Goal: Information Seeking & Learning: Learn about a topic

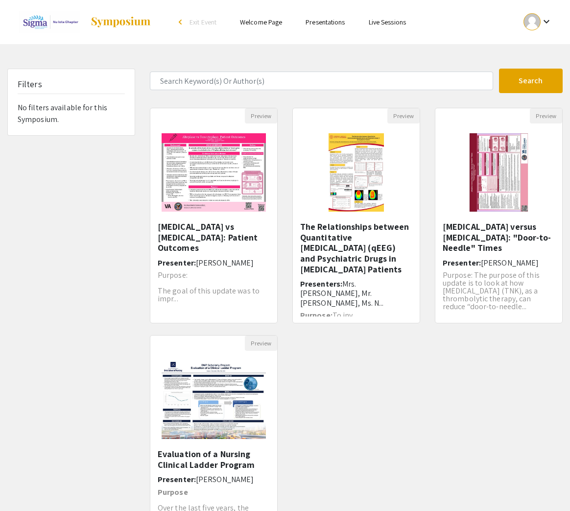
click at [101, 248] on div "Filters No filters available for this Symposium." at bounding box center [71, 328] width 143 height 518
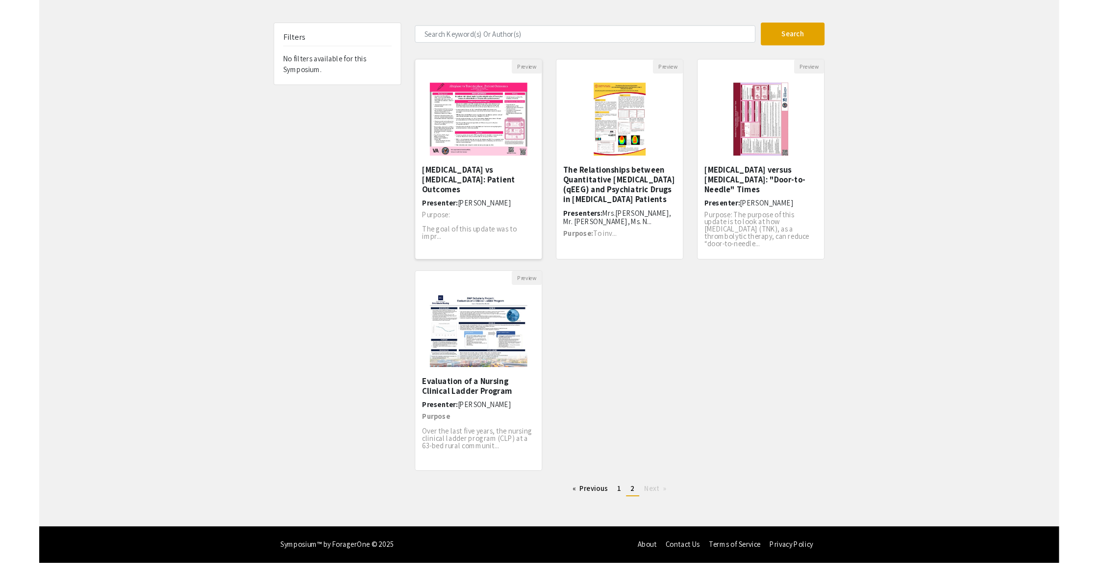
scroll to position [10, 0]
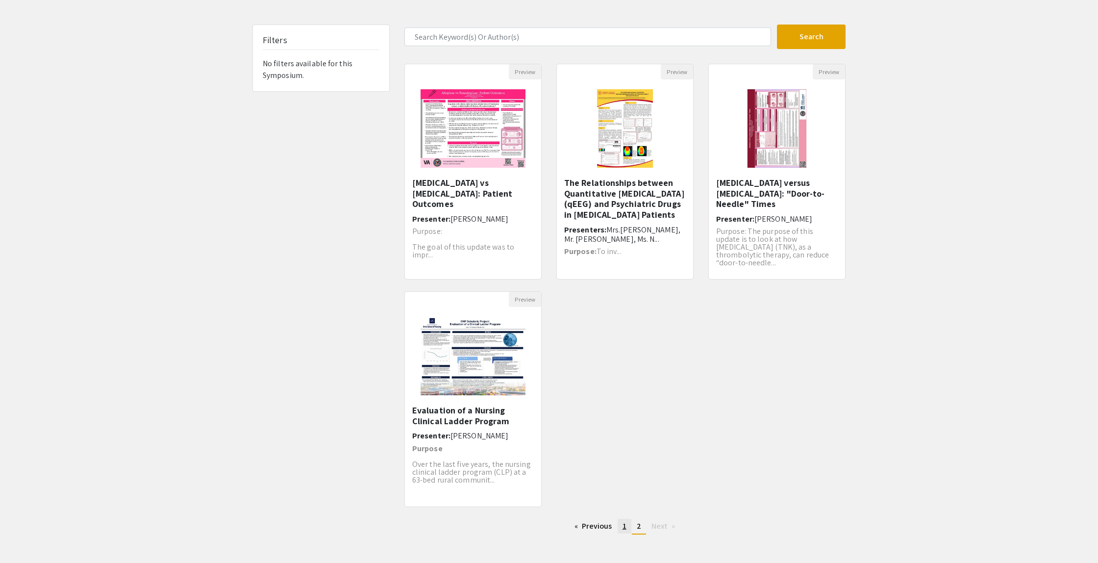
click at [570, 511] on span "1" at bounding box center [624, 525] width 4 height 10
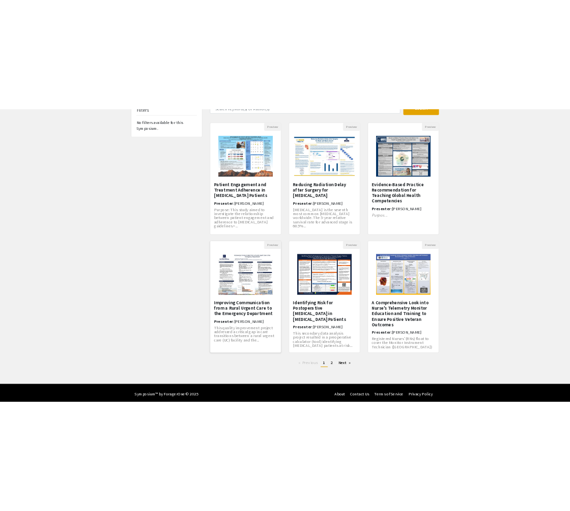
scroll to position [84, 0]
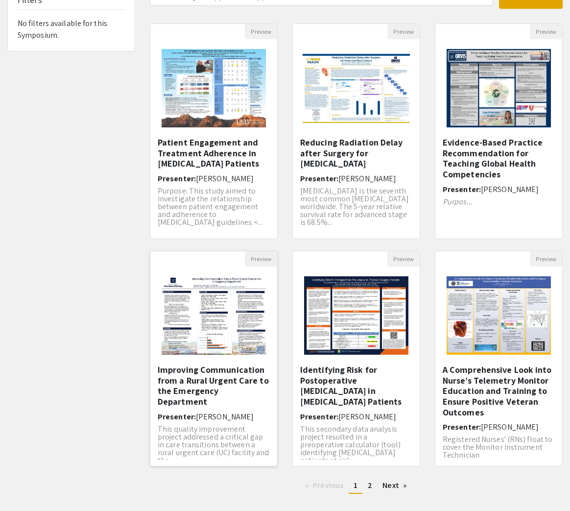
click at [201, 388] on h5 "Improving Communication from a Rural Urgent Care to the Emergency Department" at bounding box center [214, 386] width 112 height 42
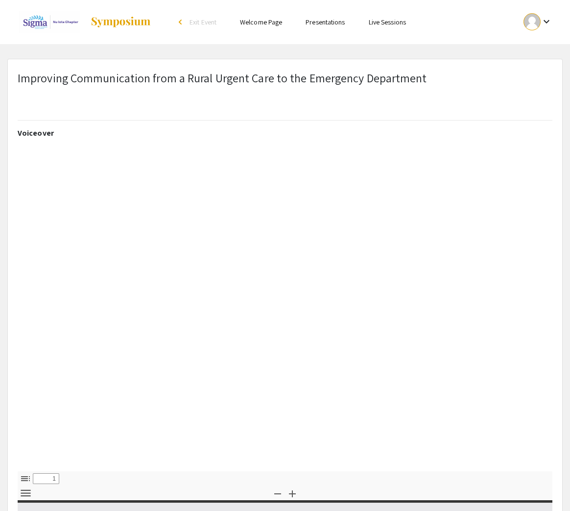
select select "custom"
type input "0"
select select "custom"
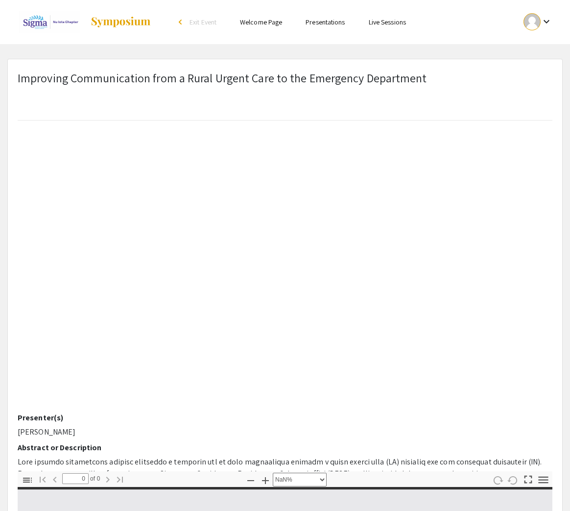
scroll to position [122, 0]
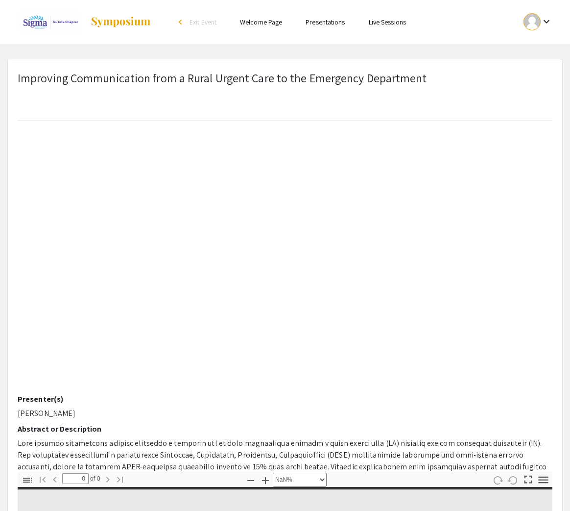
type input "1"
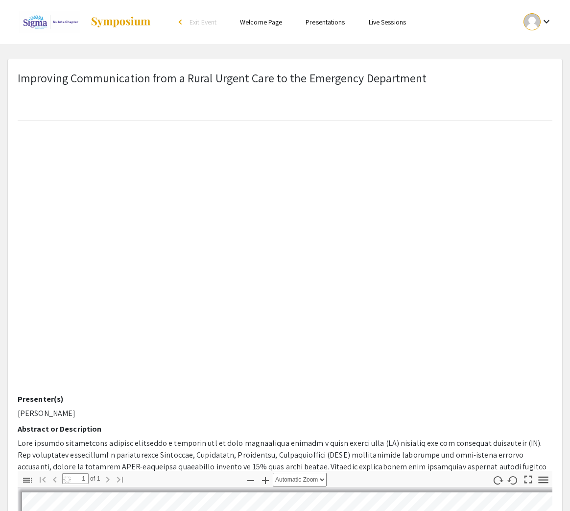
select select "auto"
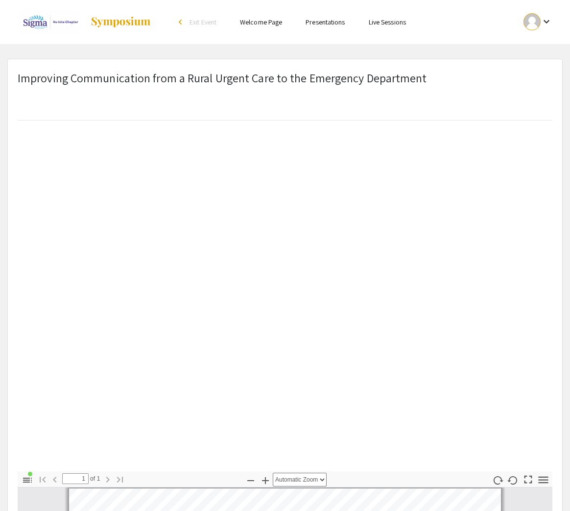
scroll to position [0, 0]
